Goal: Find specific page/section: Find specific page/section

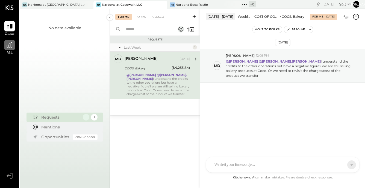
click at [10, 46] on icon at bounding box center [9, 45] width 7 height 7
